Goal: Task Accomplishment & Management: Complete application form

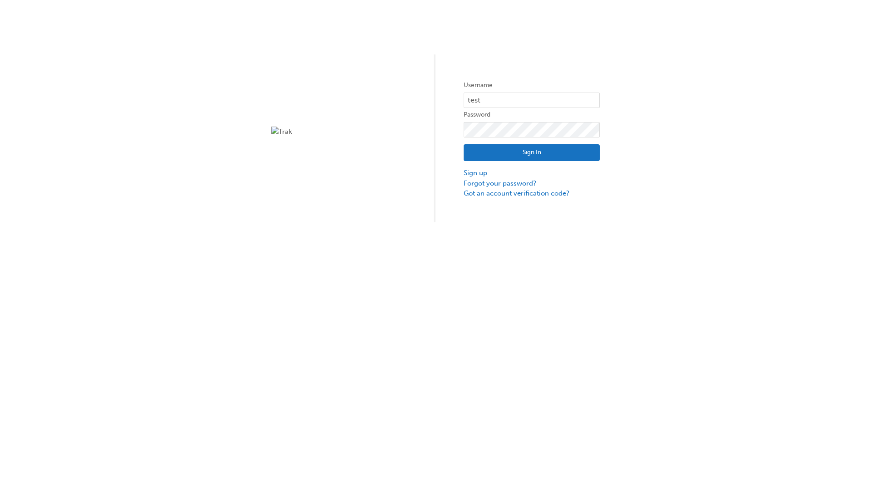
type input "test.e2e.user14"
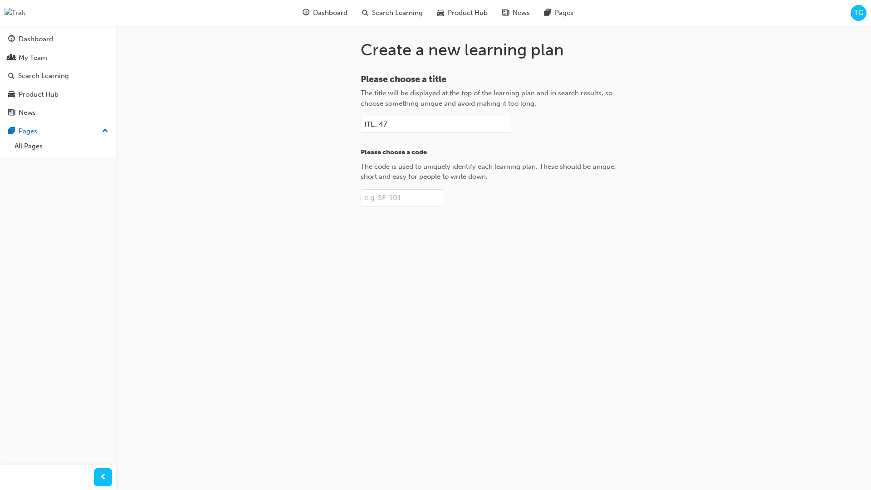
type input "ITL_47"
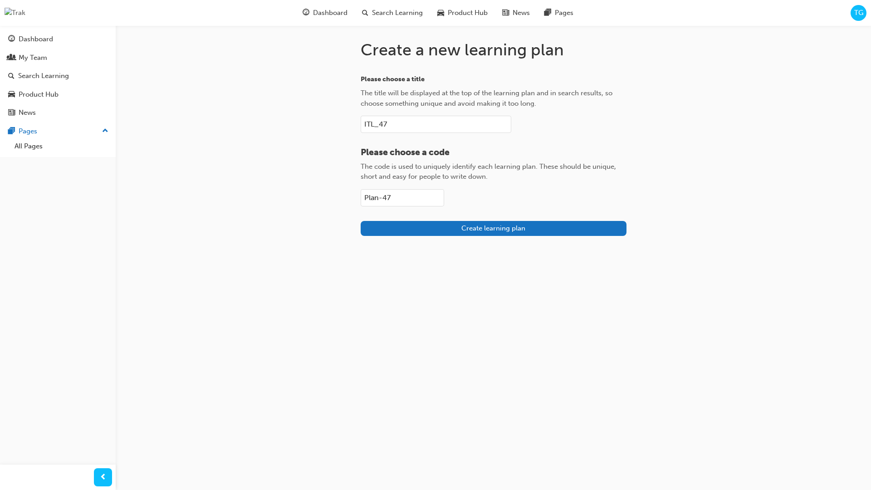
type input "Plan-47"
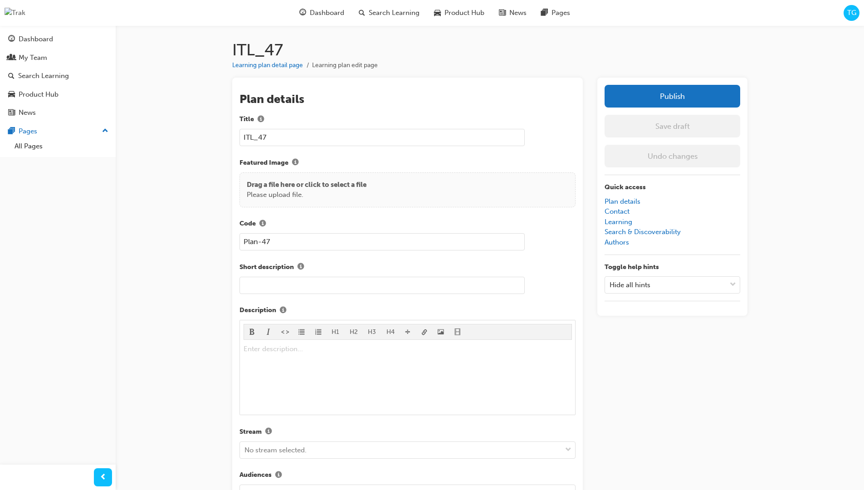
scroll to position [128, 0]
